Goal: Find specific page/section: Find specific page/section

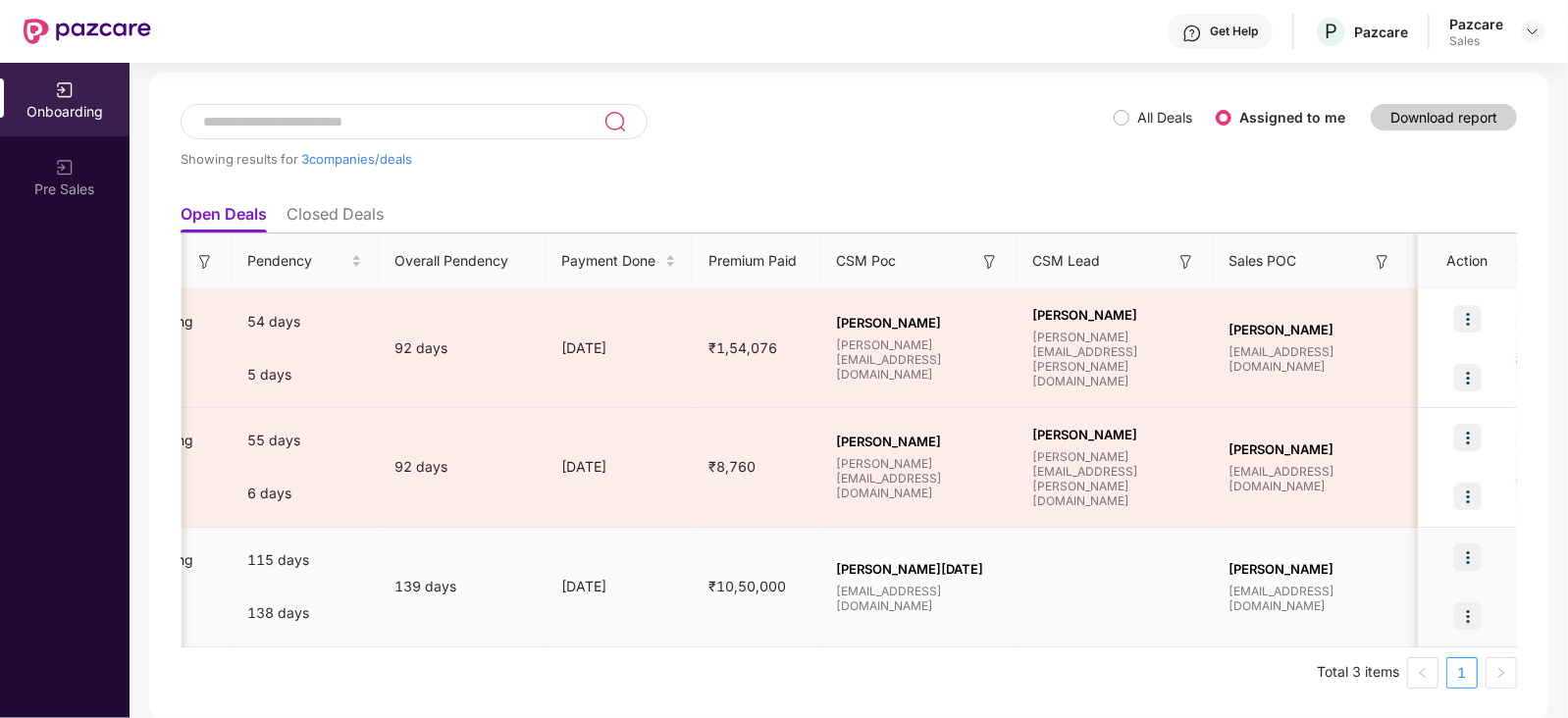
scroll to position [0, 1534]
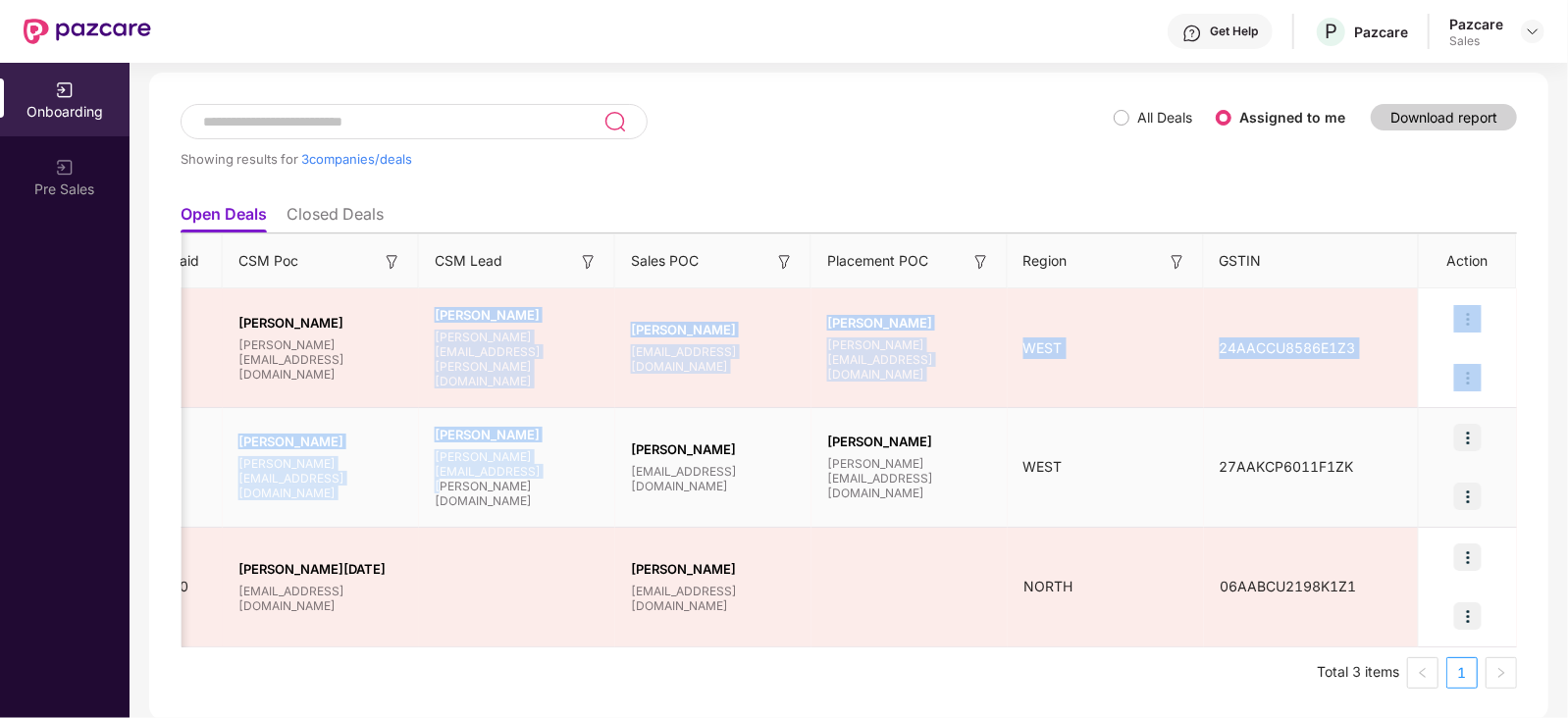
drag, startPoint x: 430, startPoint y: 324, endPoint x: 564, endPoint y: 506, distance: 226.0
click at [564, 506] on tbody "U UFFIZIO Technologies Private Limited - Wellness Fresh Data Onboarding Full On…" at bounding box center [83, 468] width 2870 height 359
click at [564, 506] on td "[PERSON_NAME] [PERSON_NAME][EMAIL_ADDRESS][PERSON_NAME][DOMAIN_NAME]" at bounding box center [517, 468] width 196 height 120
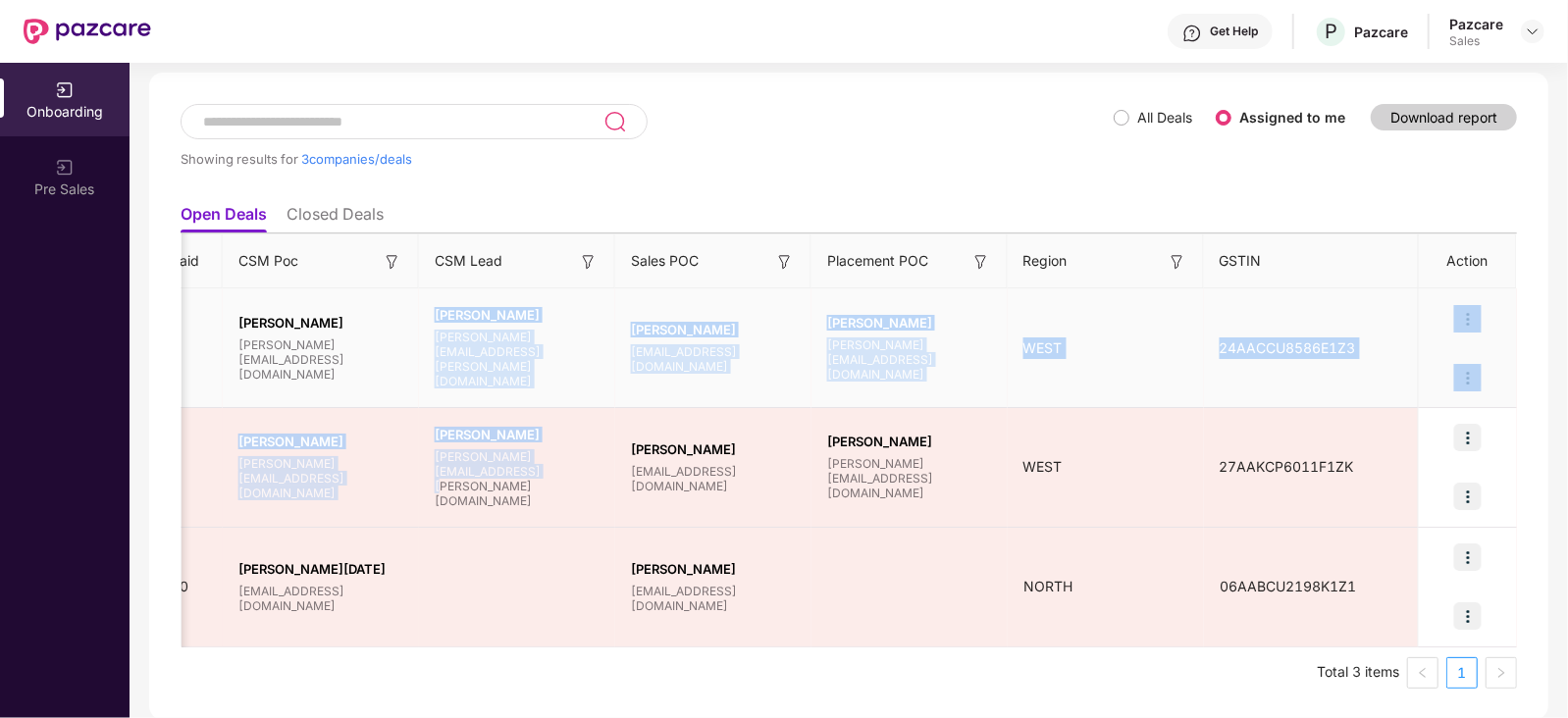
drag, startPoint x: 466, startPoint y: 487, endPoint x: 421, endPoint y: 325, distance: 168.1
click at [421, 325] on tbody "U UFFIZIO Technologies Private Limited - Wellness Fresh Data Onboarding Full On…" at bounding box center [83, 468] width 2870 height 359
click at [421, 325] on div "[PERSON_NAME] [PERSON_NAME][EMAIL_ADDRESS][PERSON_NAME][DOMAIN_NAME]" at bounding box center [517, 348] width 196 height 82
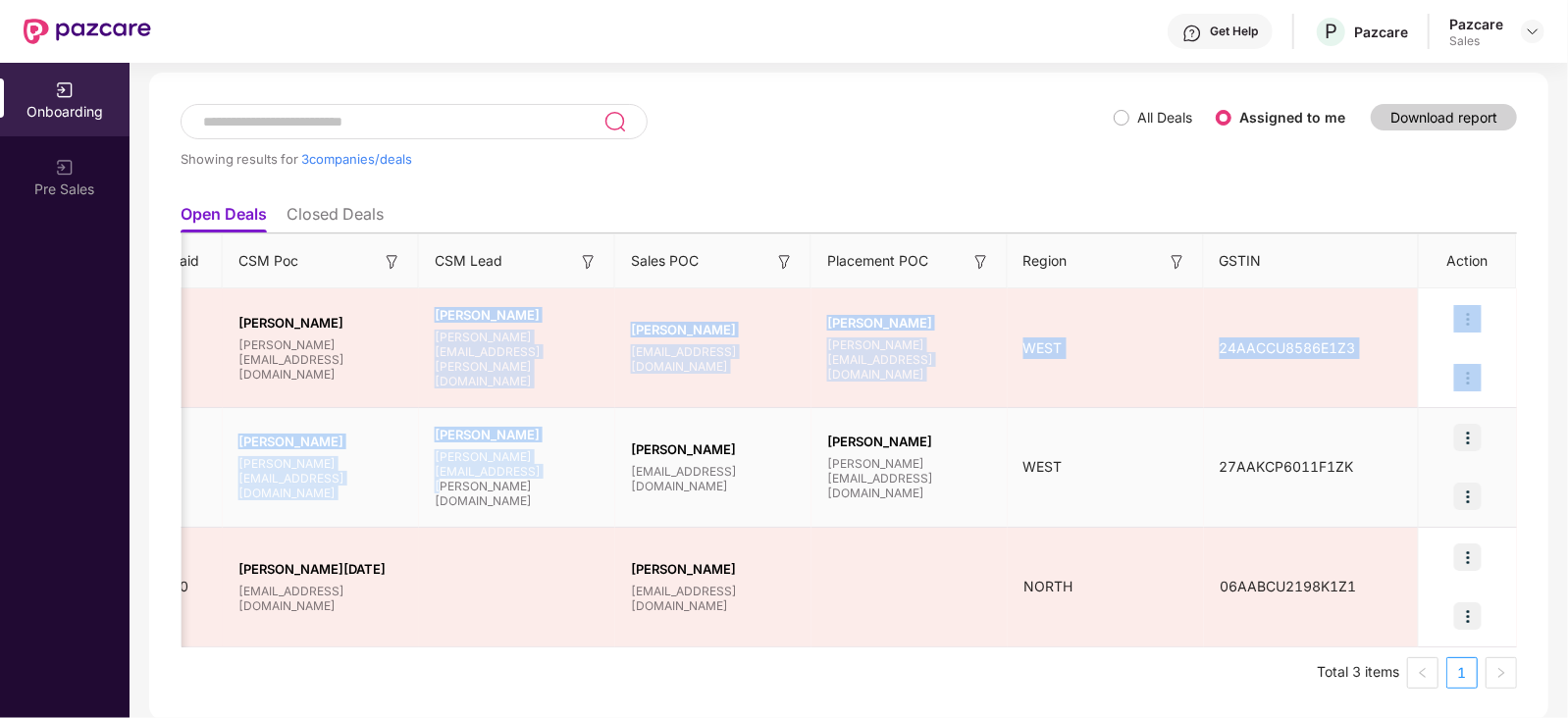
drag, startPoint x: 421, startPoint y: 325, endPoint x: 507, endPoint y: 499, distance: 194.1
click at [507, 499] on tbody "U UFFIZIO Technologies Private Limited - Wellness Fresh Data Onboarding Full On…" at bounding box center [83, 468] width 2870 height 359
click at [507, 499] on td "[PERSON_NAME] [PERSON_NAME][EMAIL_ADDRESS][PERSON_NAME][DOMAIN_NAME]" at bounding box center [517, 468] width 196 height 120
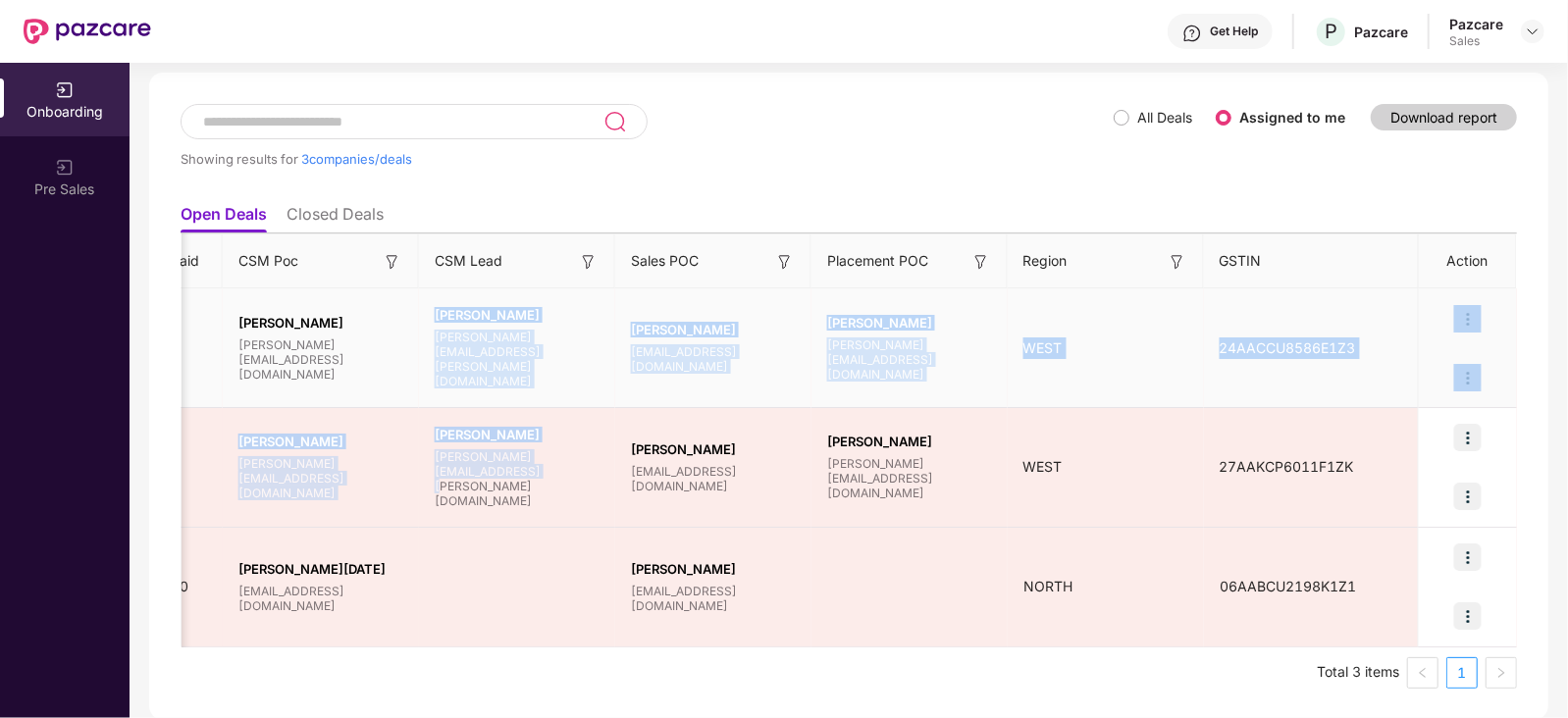
drag, startPoint x: 507, startPoint y: 499, endPoint x: 426, endPoint y: 329, distance: 188.3
click at [426, 329] on tbody "U UFFIZIO Technologies Private Limited - Wellness Fresh Data Onboarding Full On…" at bounding box center [83, 468] width 2870 height 359
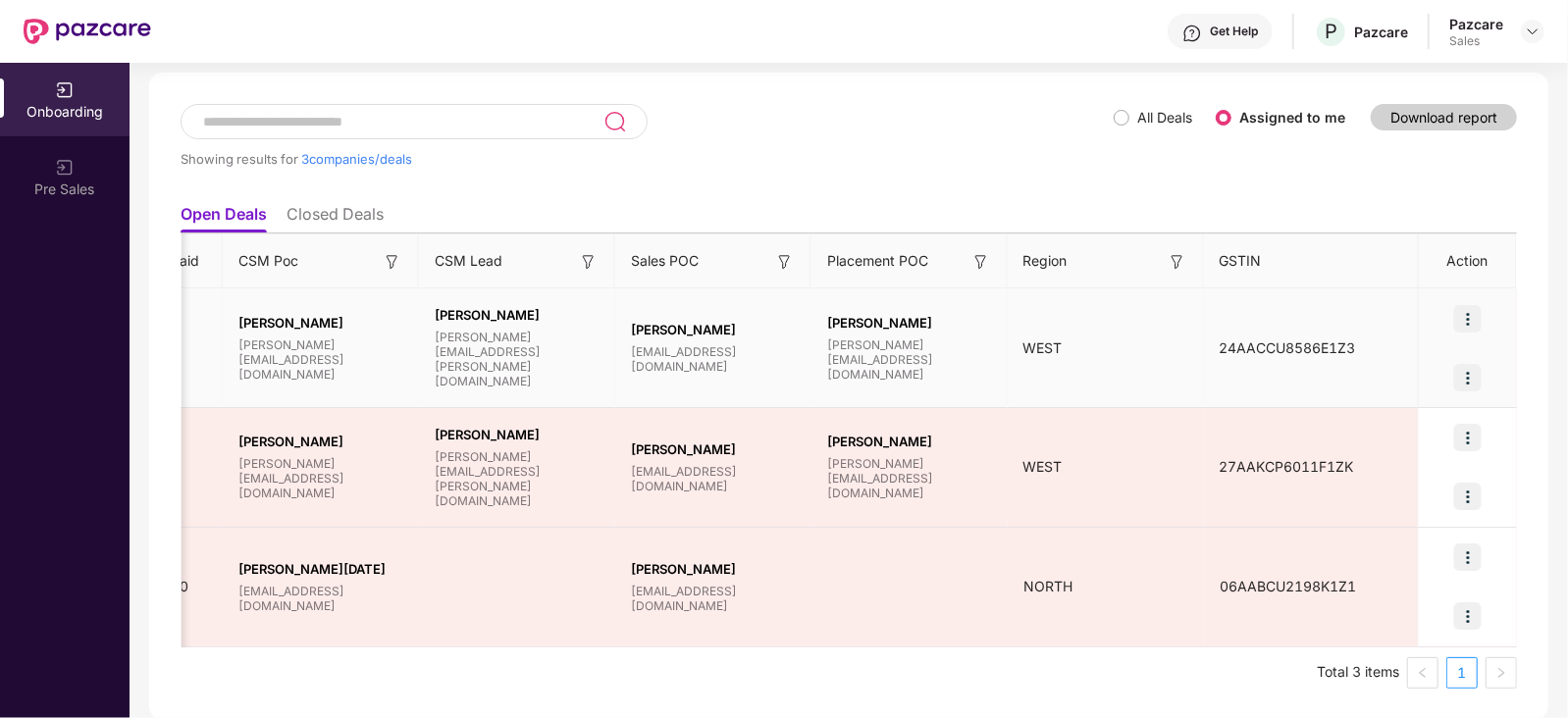
click at [402, 300] on td "[PERSON_NAME] [PERSON_NAME][EMAIL_ADDRESS][DOMAIN_NAME]" at bounding box center [321, 349] width 196 height 120
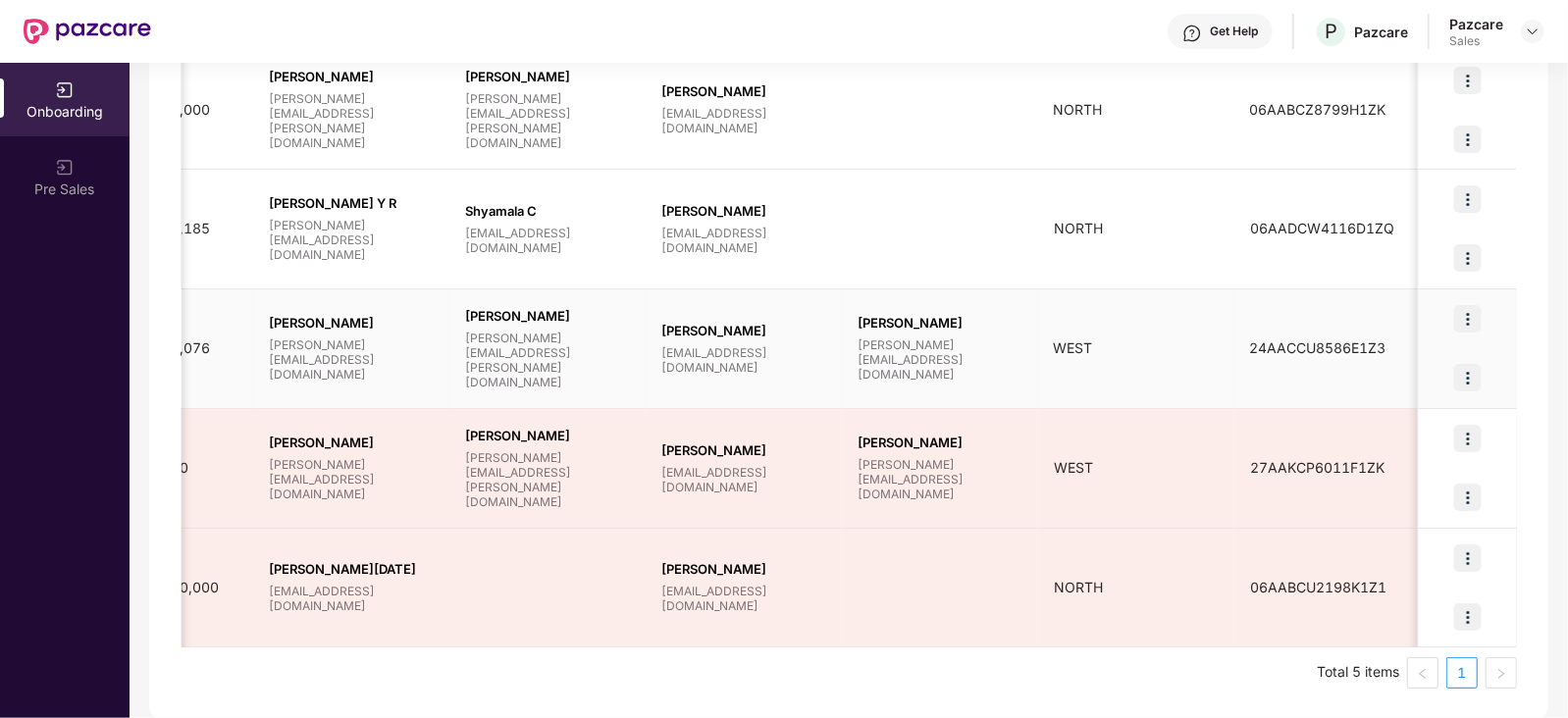
scroll to position [0, 0]
